Goal: Find specific page/section: Find specific page/section

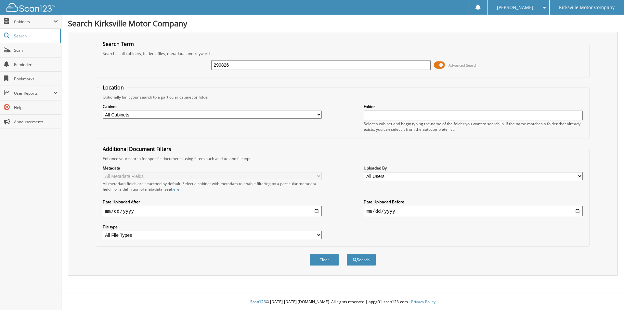
type input "299826"
click at [347, 254] on button "Search" at bounding box center [361, 260] width 29 height 12
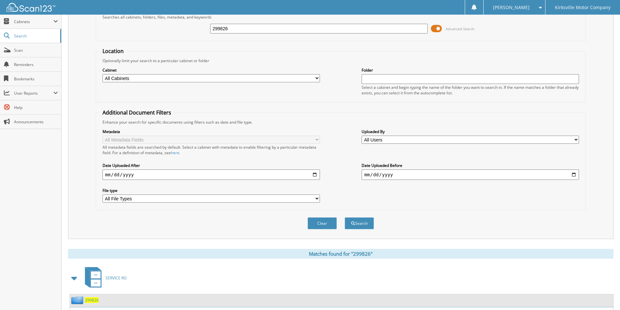
scroll to position [79, 0]
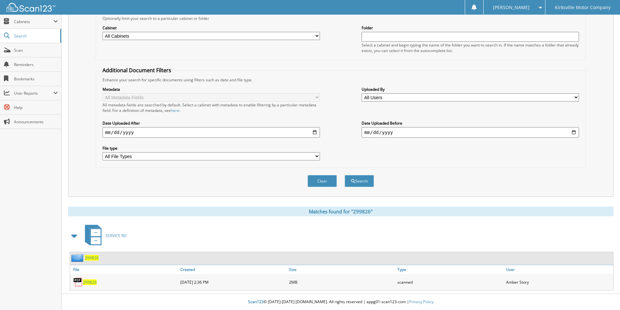
click at [83, 282] on span "299826" at bounding box center [90, 282] width 14 height 6
click at [42, 55] on link "Scan" at bounding box center [30, 50] width 61 height 14
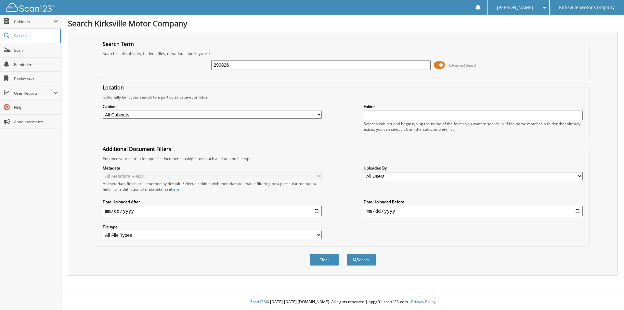
type input "299826"
click at [347, 254] on button "Search" at bounding box center [361, 260] width 29 height 12
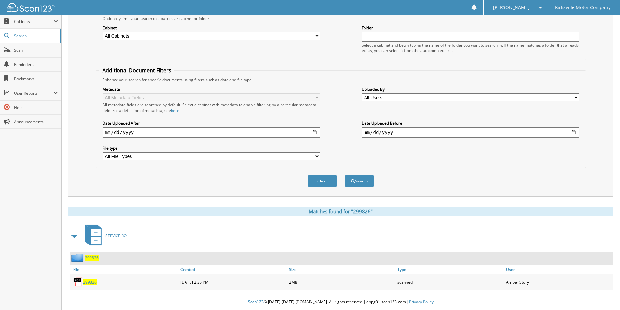
drag, startPoint x: 91, startPoint y: 278, endPoint x: 89, endPoint y: 281, distance: 3.3
click at [90, 280] on div "299826" at bounding box center [124, 281] width 109 height 13
click at [89, 281] on span "299826" at bounding box center [90, 282] width 14 height 6
click at [23, 51] on span "Scan" at bounding box center [36, 50] width 44 height 6
